Goal: Find specific page/section

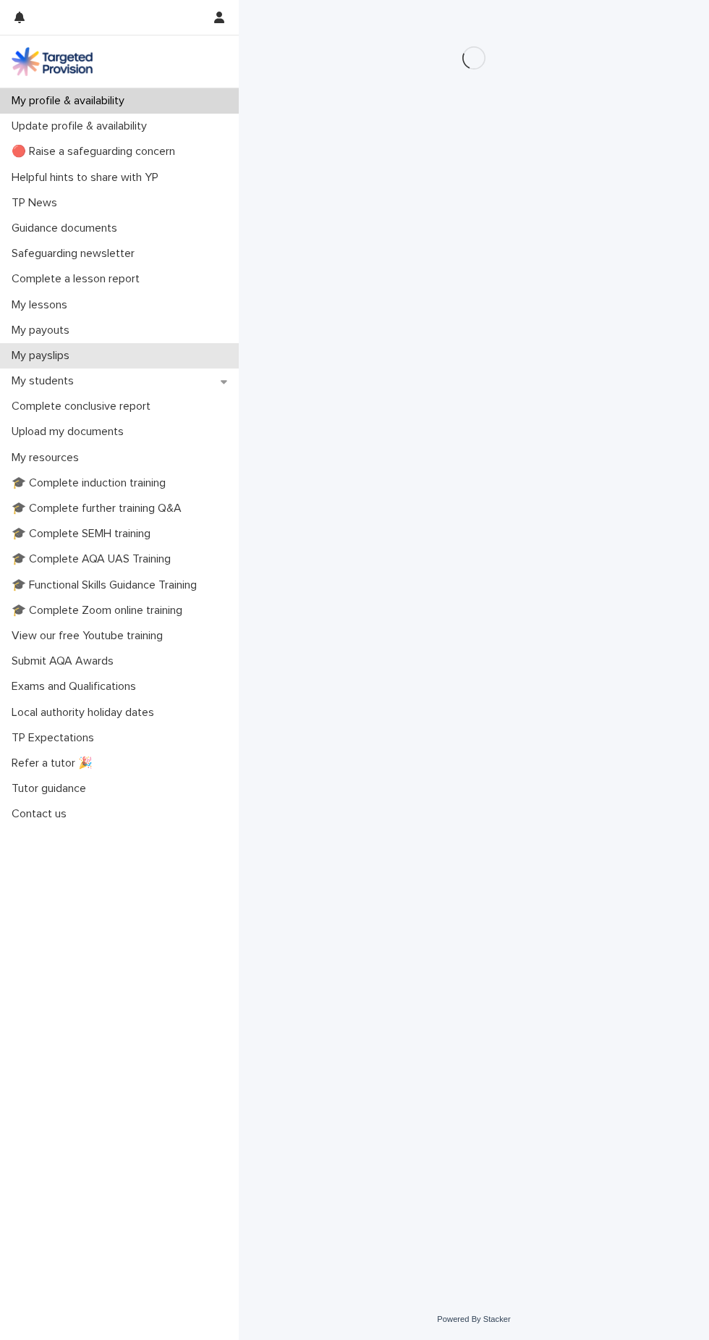
click at [80, 368] on div "My payslips" at bounding box center [119, 355] width 239 height 25
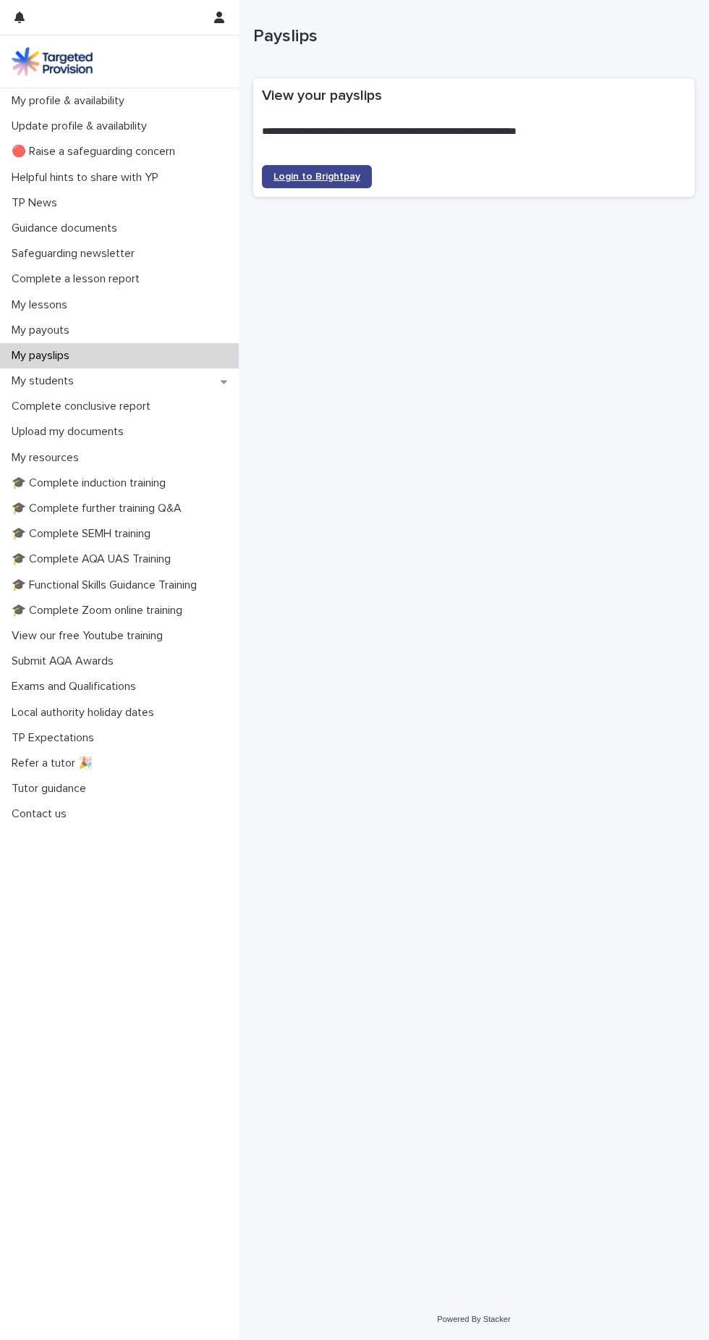
click at [330, 178] on span "Login to Brightpay" at bounding box center [317, 177] width 87 height 10
